Goal: Find specific page/section: Find specific page/section

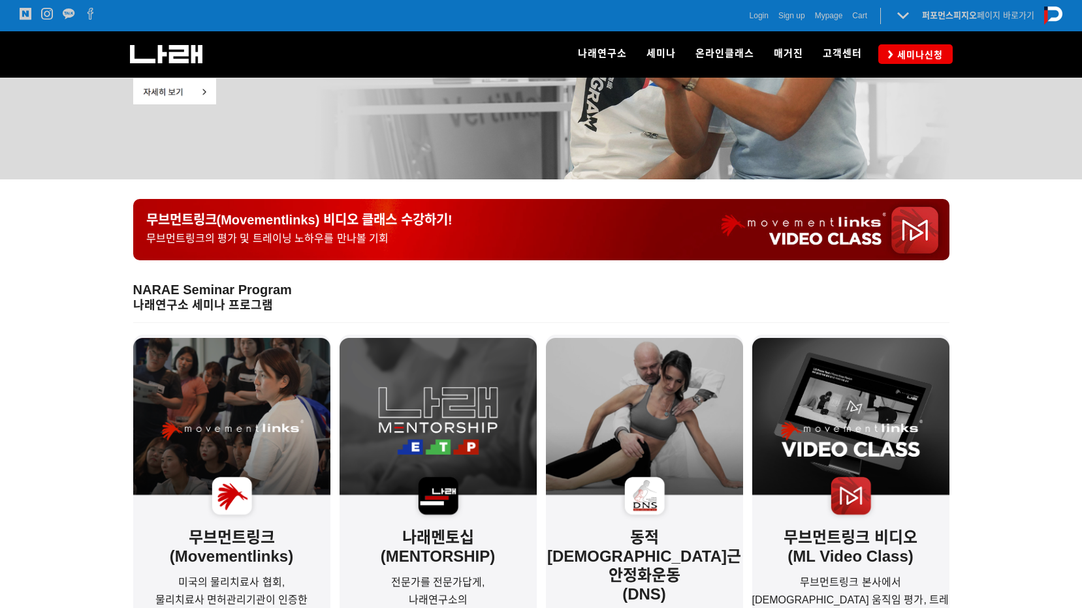
scroll to position [261, 0]
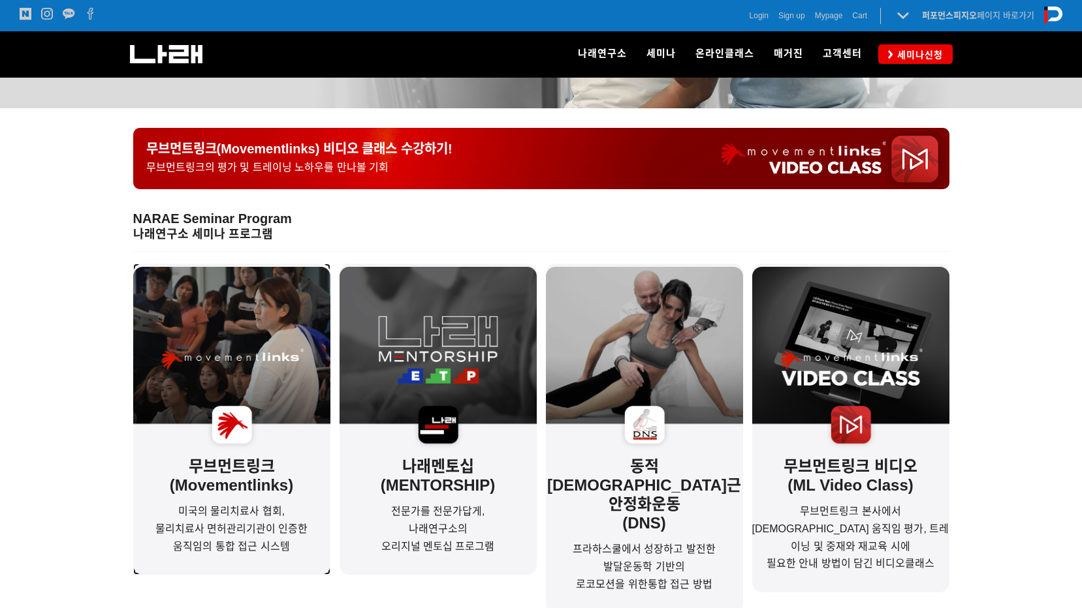
click at [240, 435] on img at bounding box center [231, 360] width 197 height 187
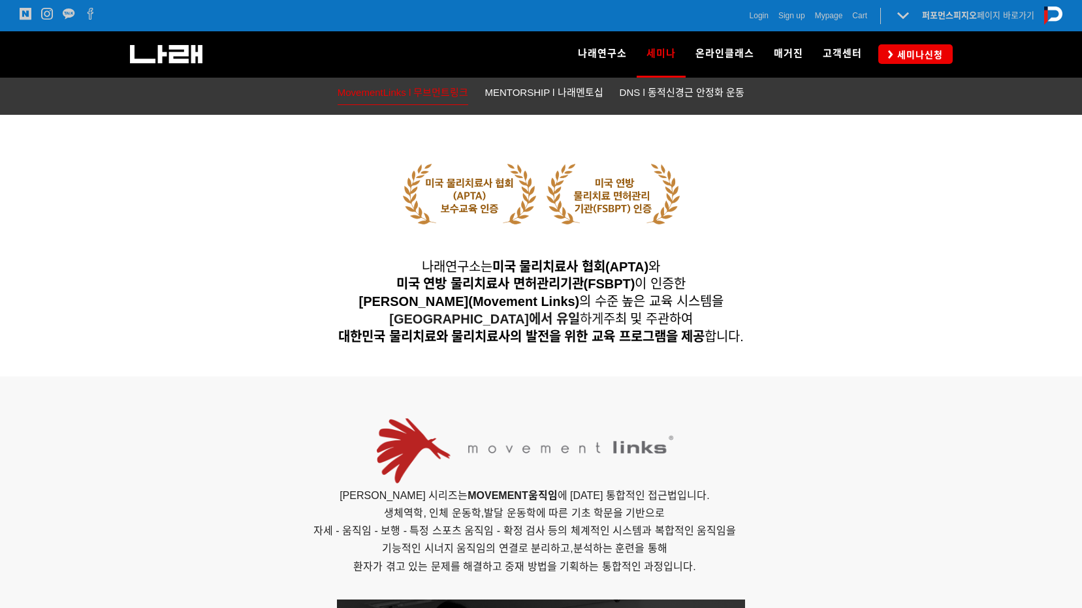
scroll to position [588, 0]
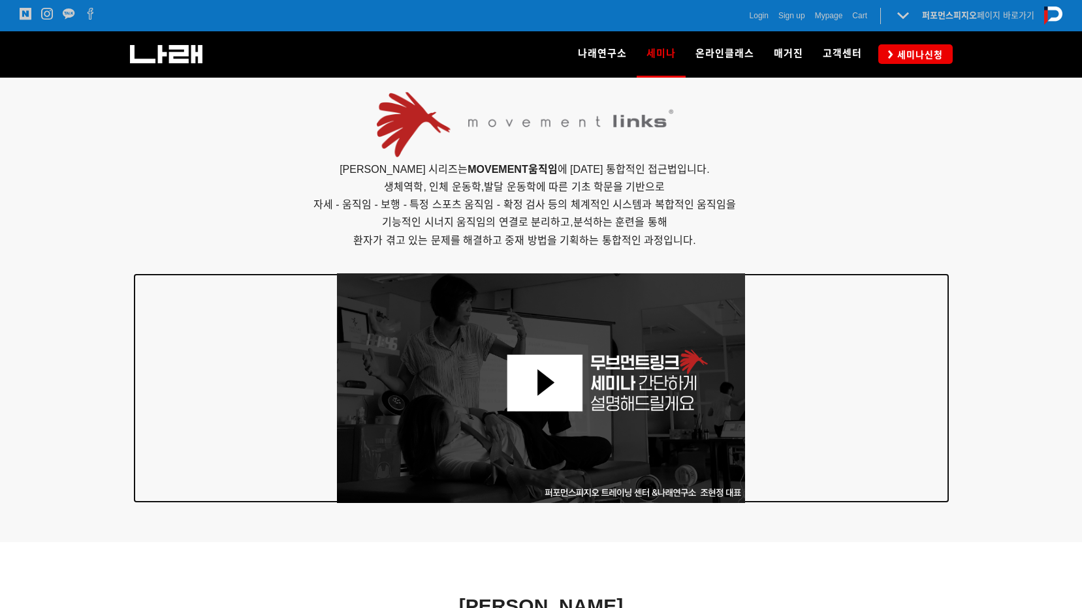
click at [548, 373] on img at bounding box center [541, 389] width 409 height 230
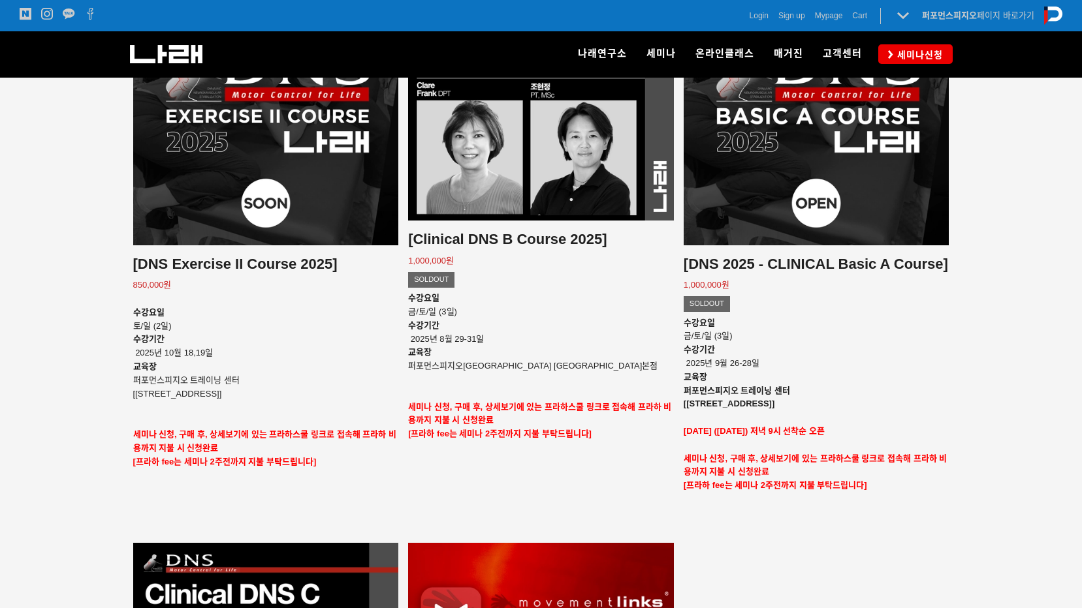
scroll to position [1240, 0]
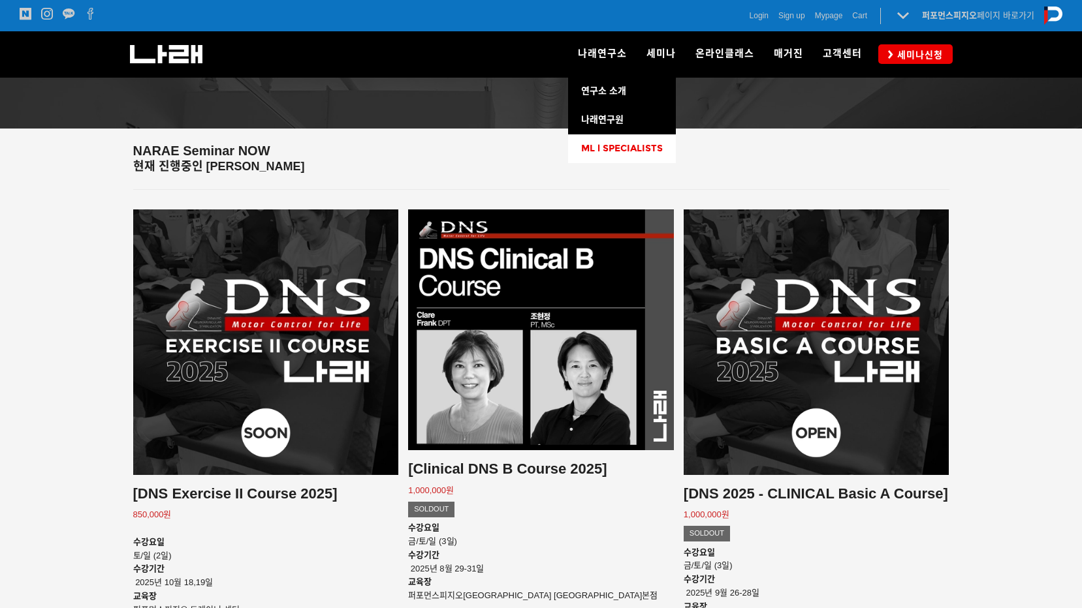
click at [649, 148] on span "ML l SPECIALISTS" at bounding box center [622, 148] width 82 height 11
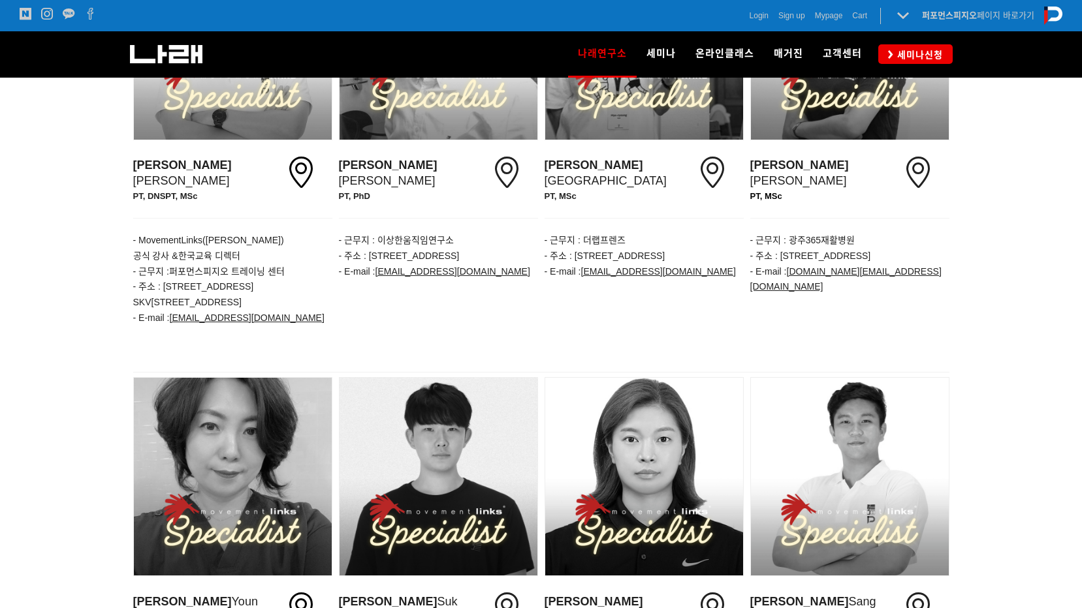
scroll to position [326, 0]
